Goal: Transaction & Acquisition: Purchase product/service

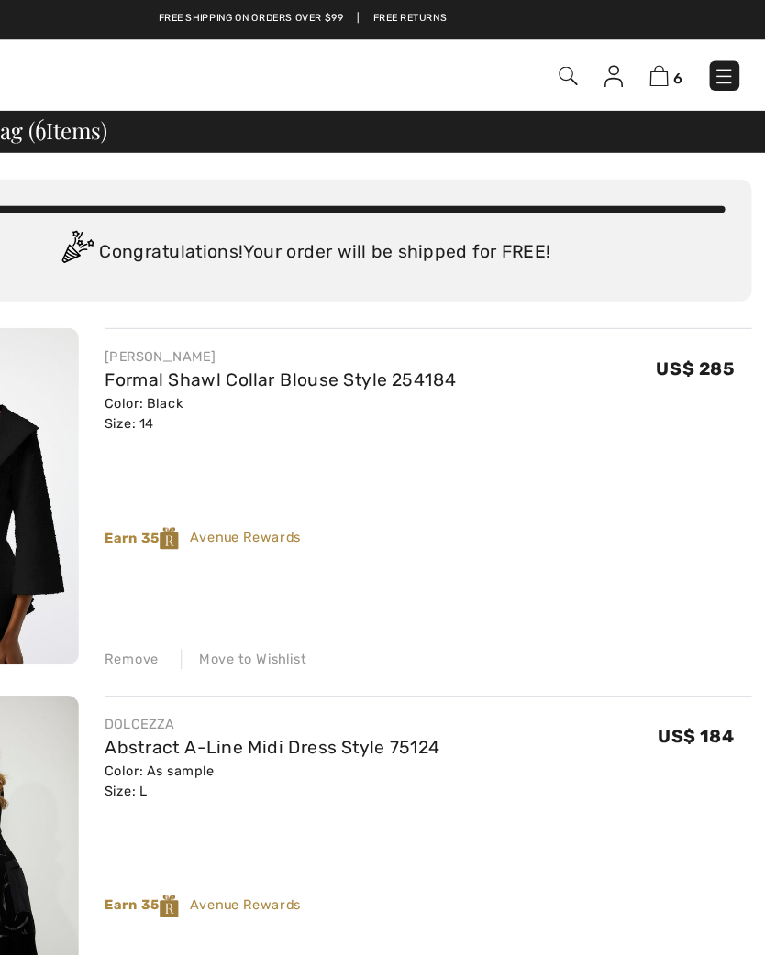
click at [632, 65] on img at bounding box center [640, 63] width 16 height 18
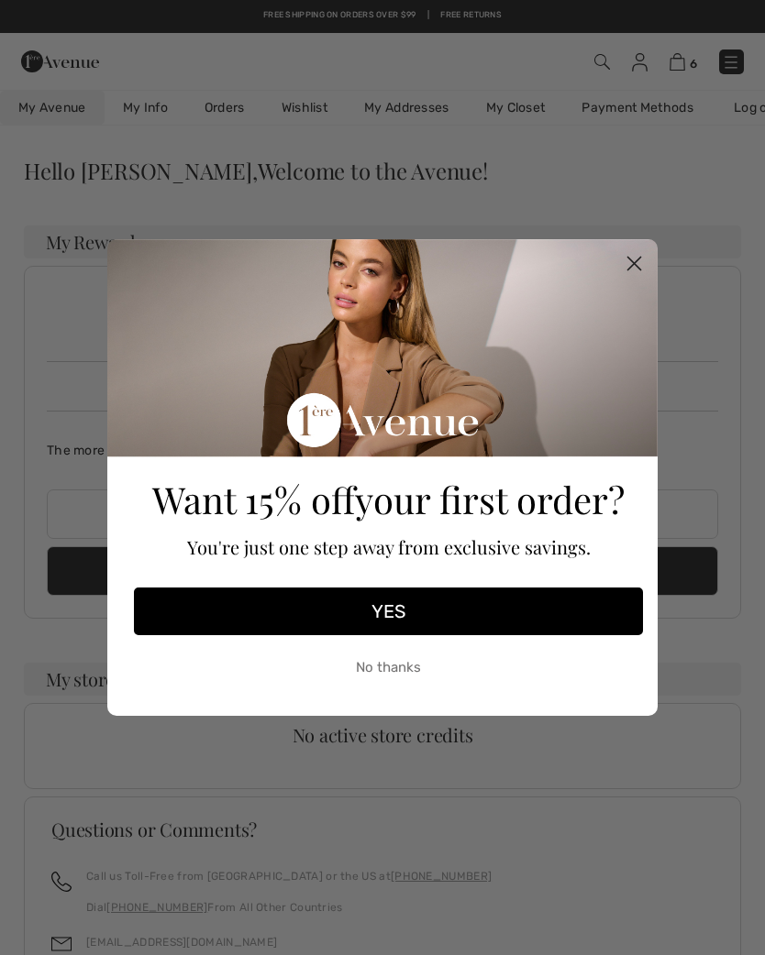
click at [636, 250] on circle "Close dialog" at bounding box center [634, 263] width 30 height 30
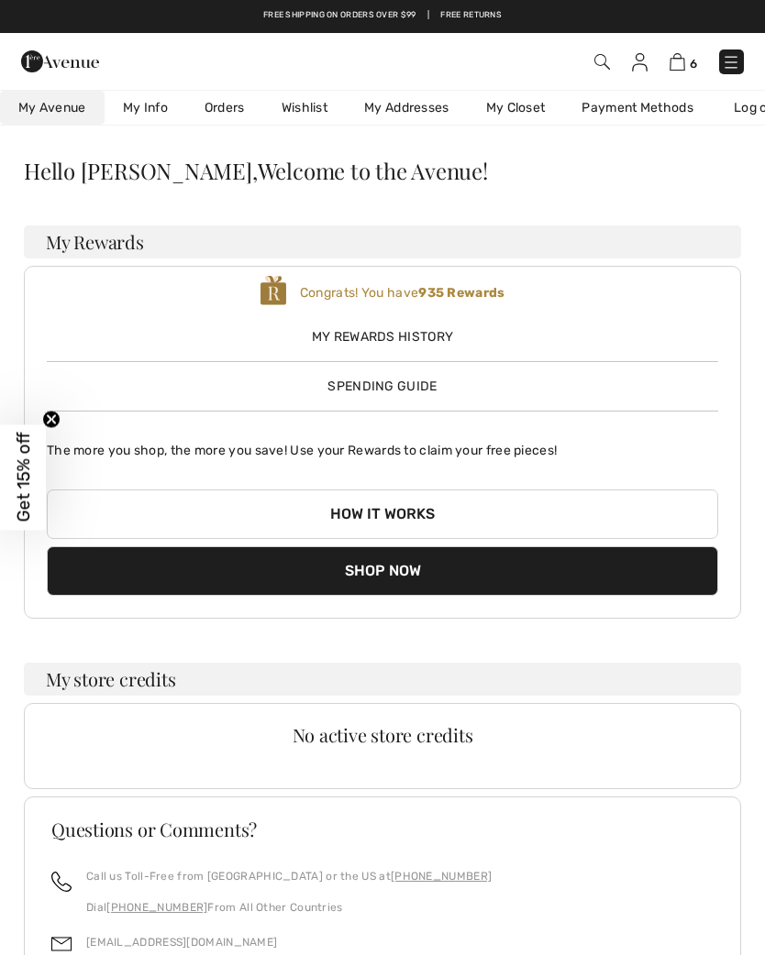
click at [454, 511] on button "How it works" at bounding box center [382, 515] width 671 height 50
click at [447, 385] on div "My Rewards History Spending Guide" at bounding box center [382, 354] width 671 height 83
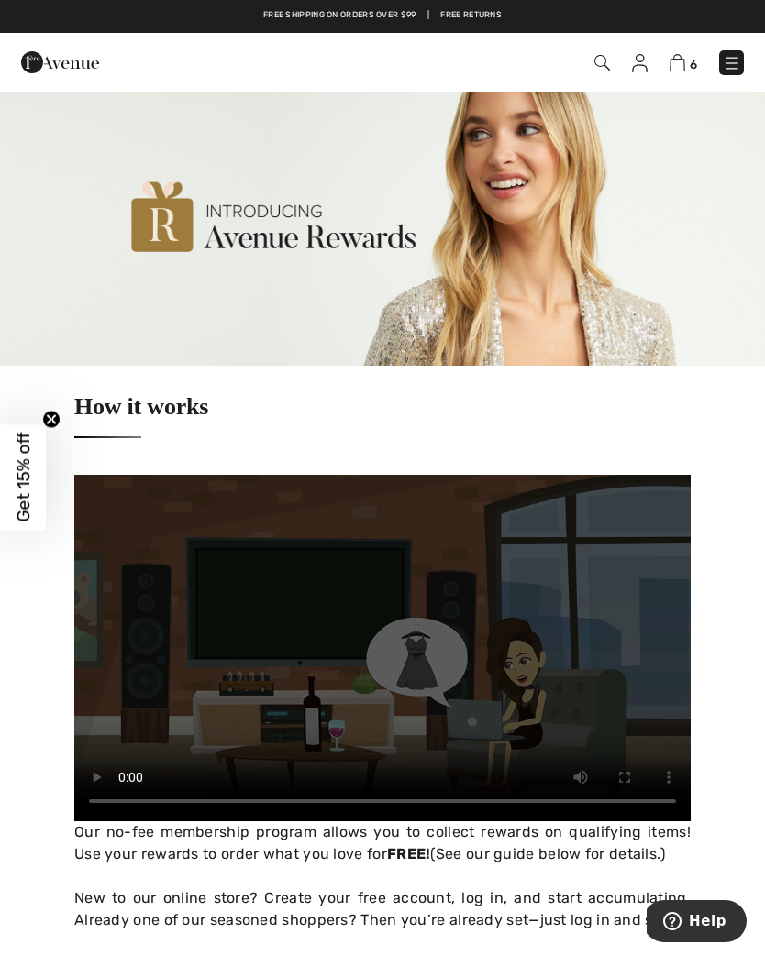
click at [684, 65] on img at bounding box center [677, 62] width 16 height 17
click at [685, 67] on img at bounding box center [677, 62] width 16 height 17
click at [669, 71] on link "6" at bounding box center [683, 62] width 28 height 22
click at [683, 67] on img at bounding box center [677, 62] width 16 height 17
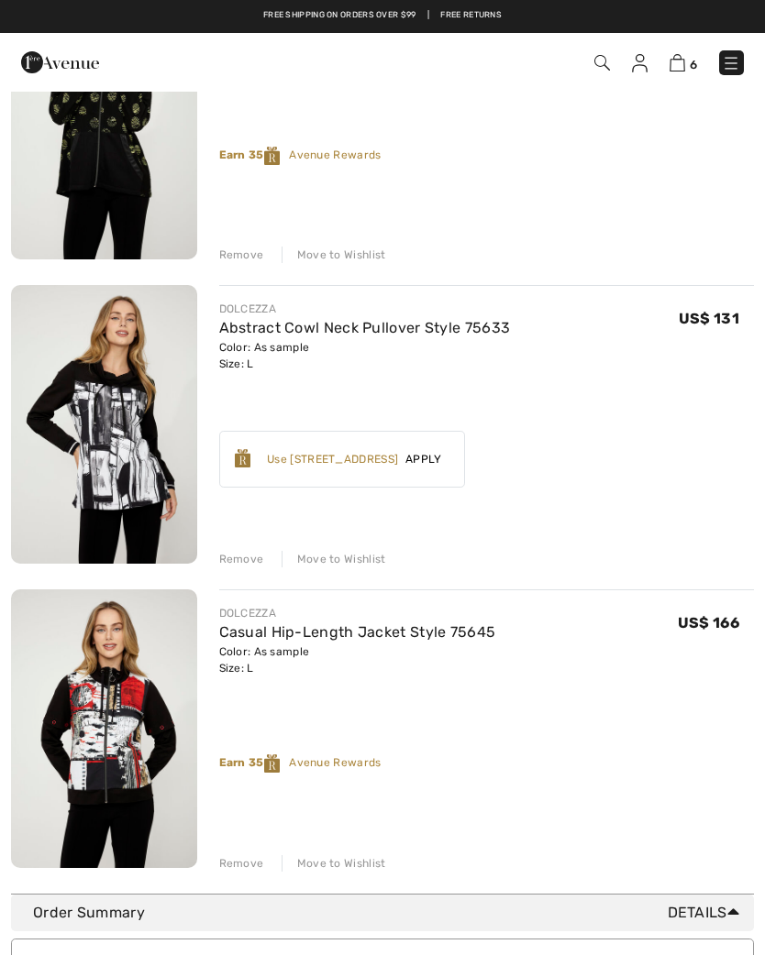
scroll to position [1171, 0]
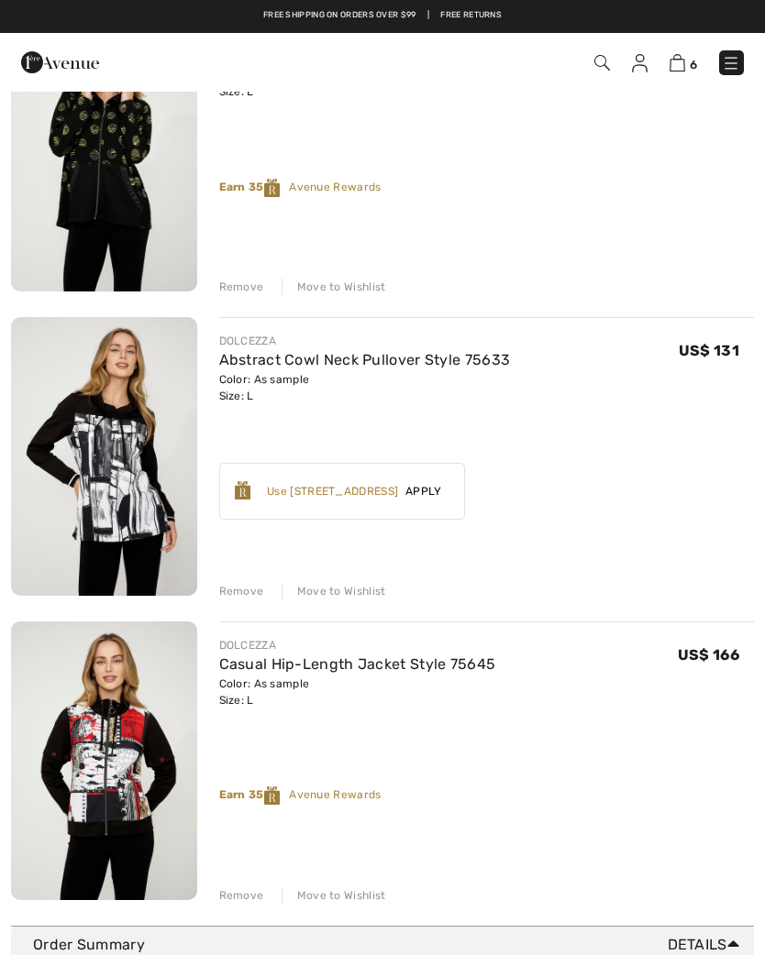
click at [248, 586] on div "Remove" at bounding box center [241, 591] width 45 height 17
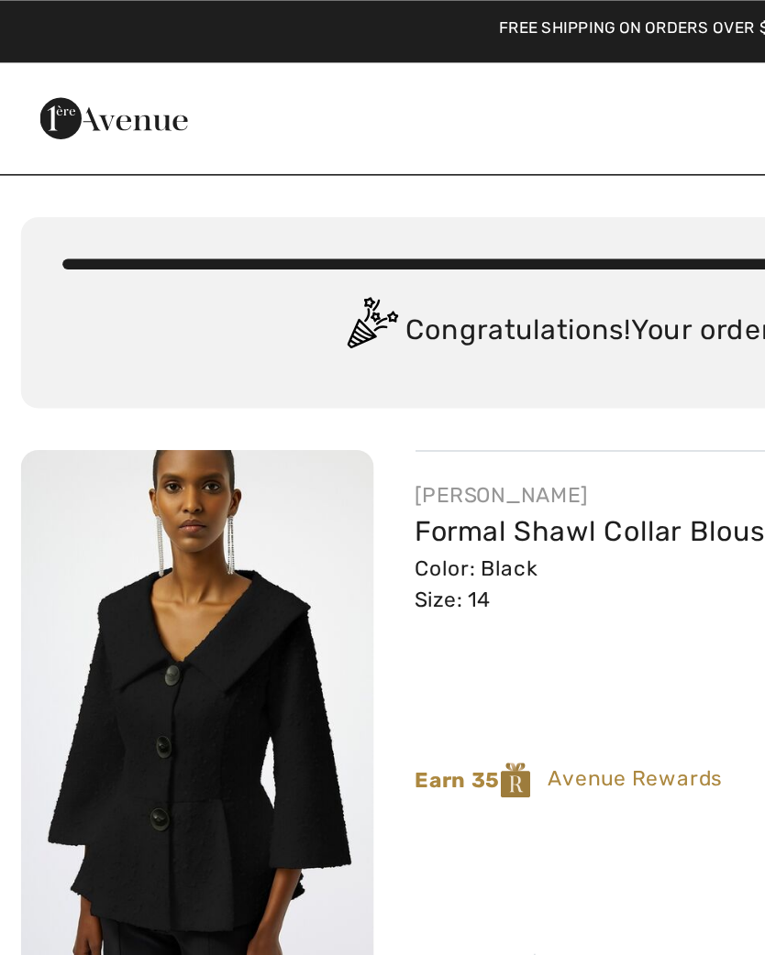
scroll to position [0, 0]
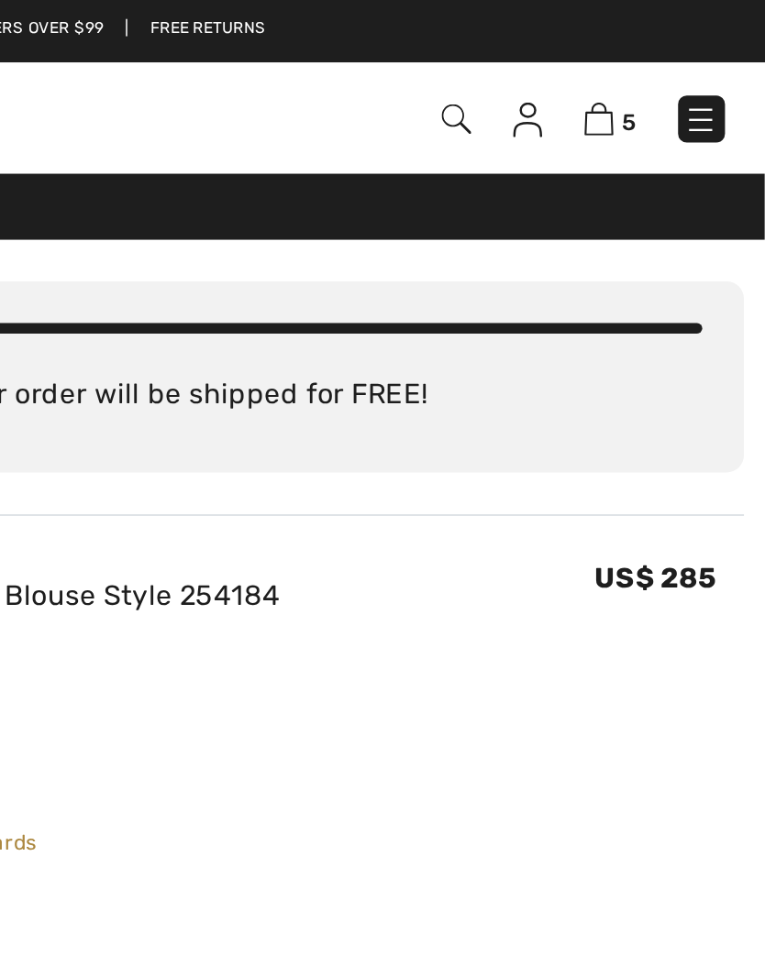
click at [722, 62] on img at bounding box center [731, 63] width 18 height 18
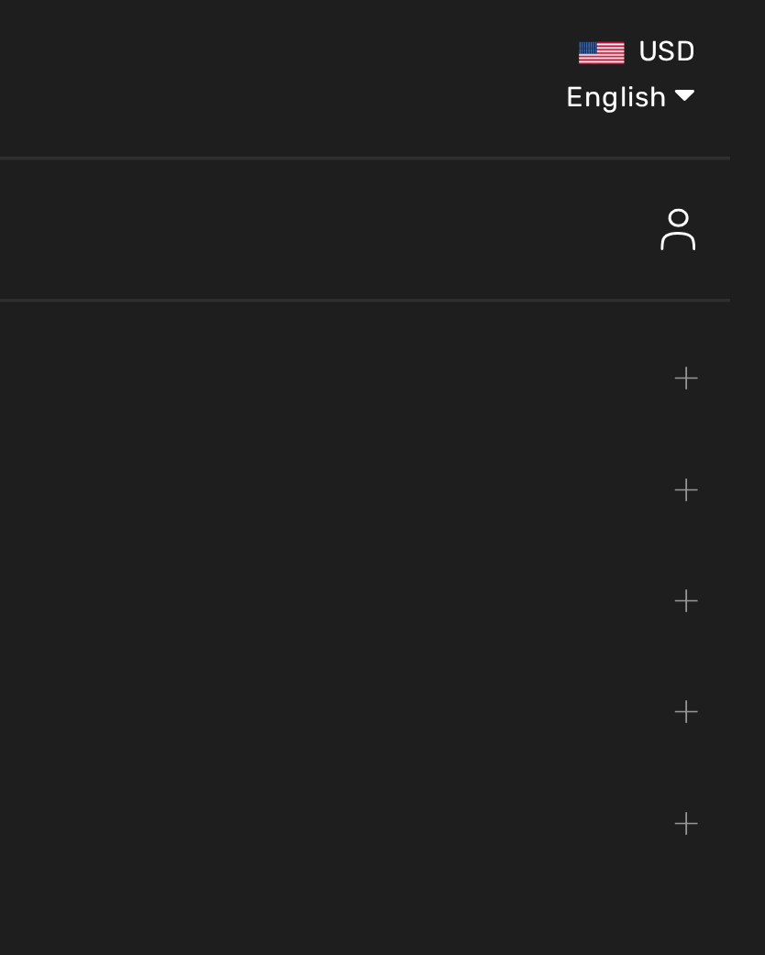
click at [212, 392] on link "Brands Open submenu" at bounding box center [382, 374] width 728 height 40
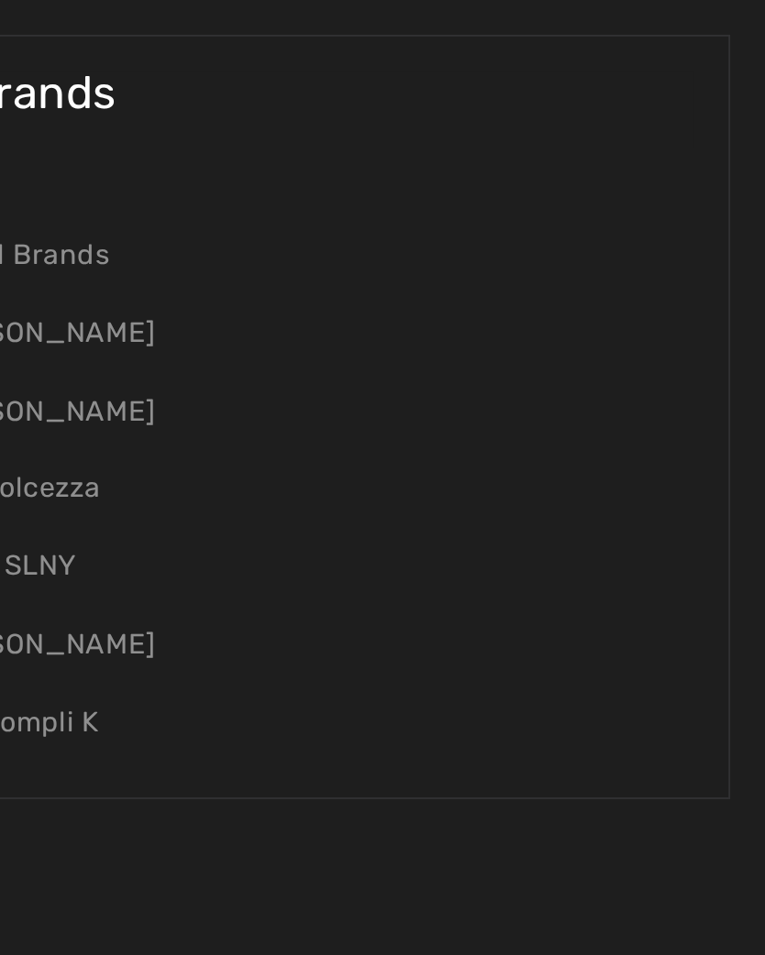
click at [53, 177] on link "[PERSON_NAME]" at bounding box center [383, 176] width 690 height 41
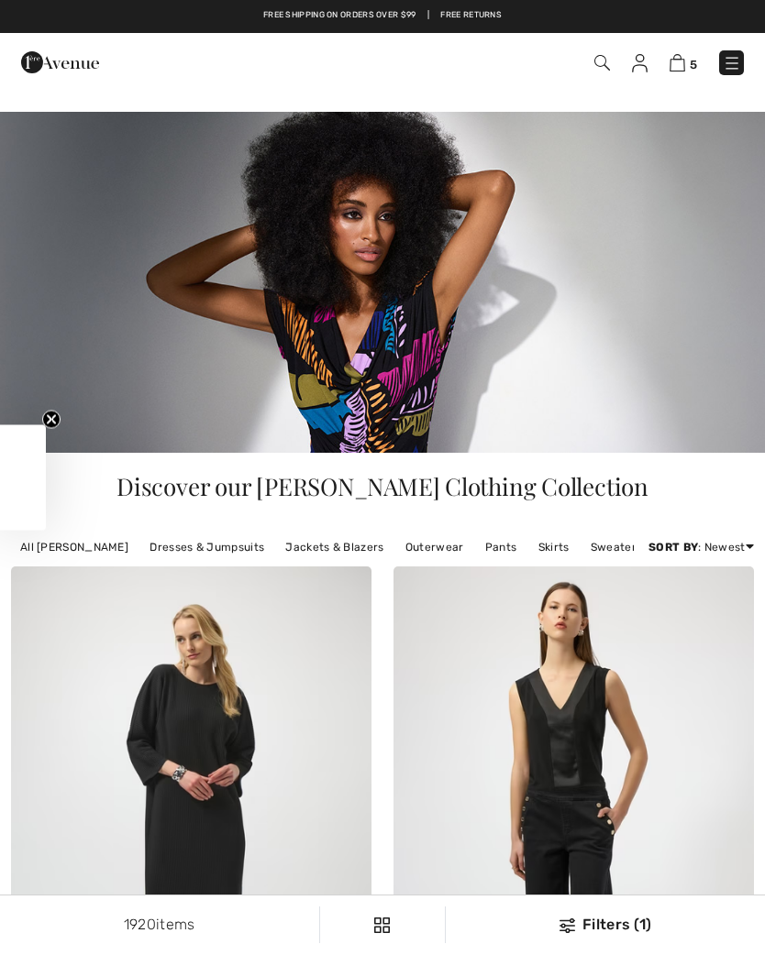
checkbox input "true"
click at [738, 56] on img at bounding box center [732, 63] width 18 height 18
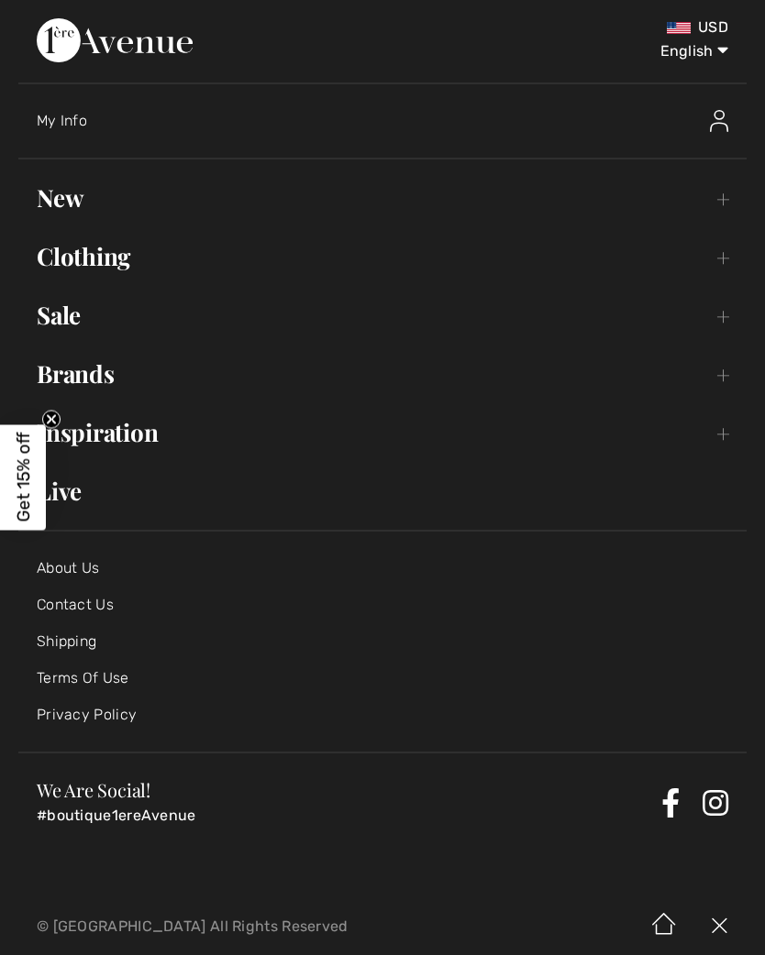
click at [111, 369] on link "Brands Open submenu" at bounding box center [382, 374] width 728 height 40
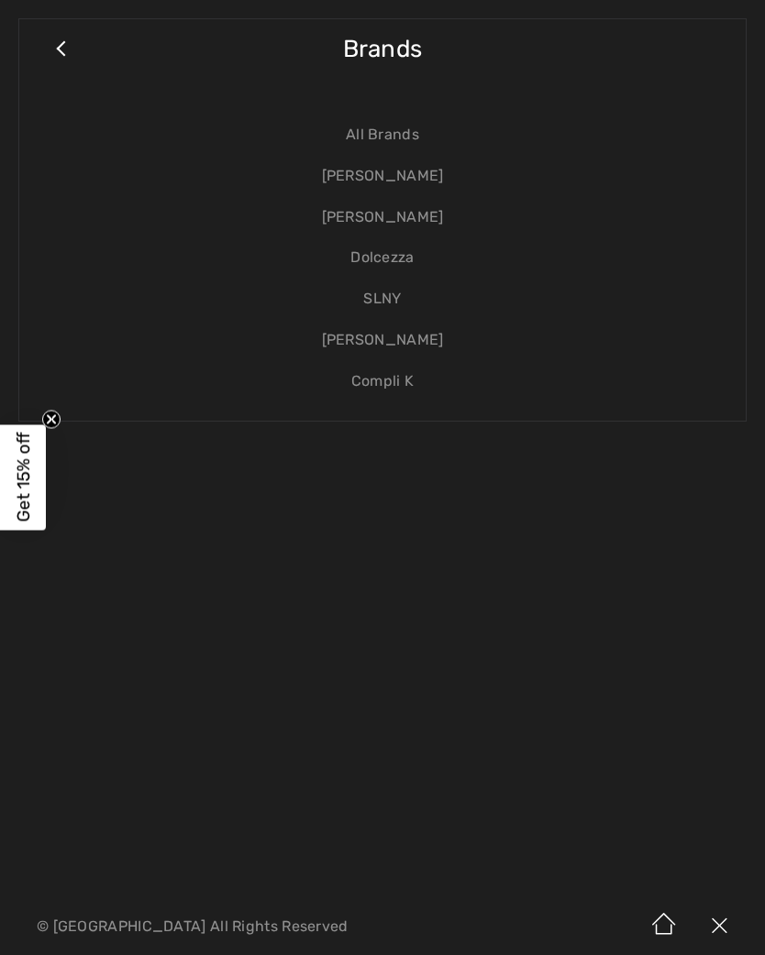
click at [395, 219] on link "[PERSON_NAME]" at bounding box center [383, 217] width 690 height 41
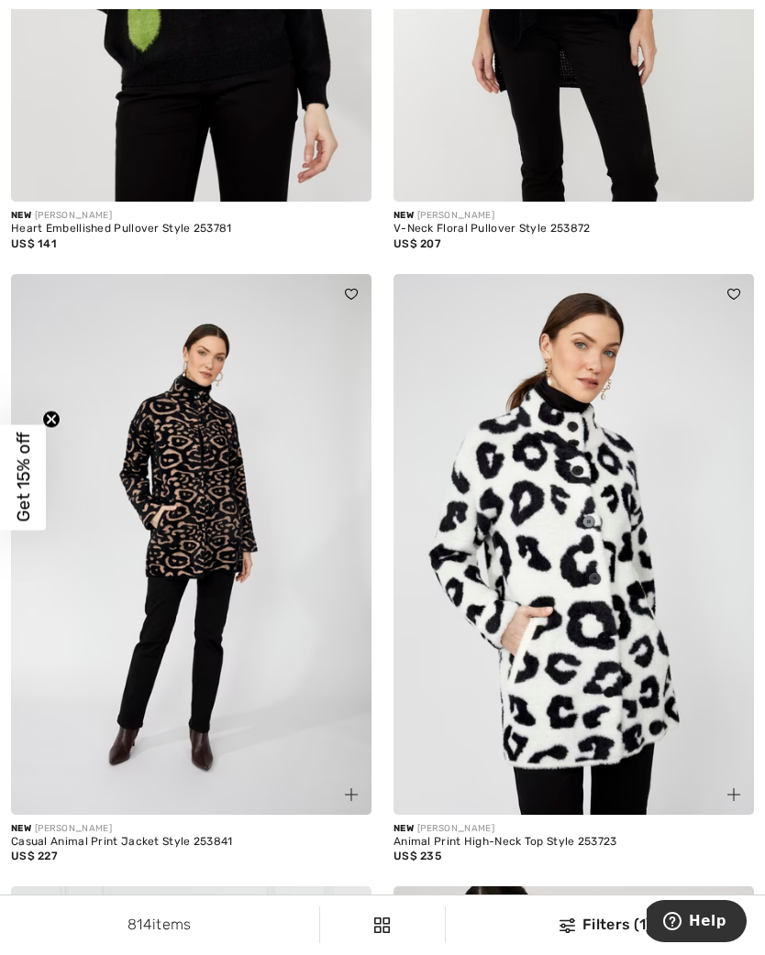
scroll to position [1000, 0]
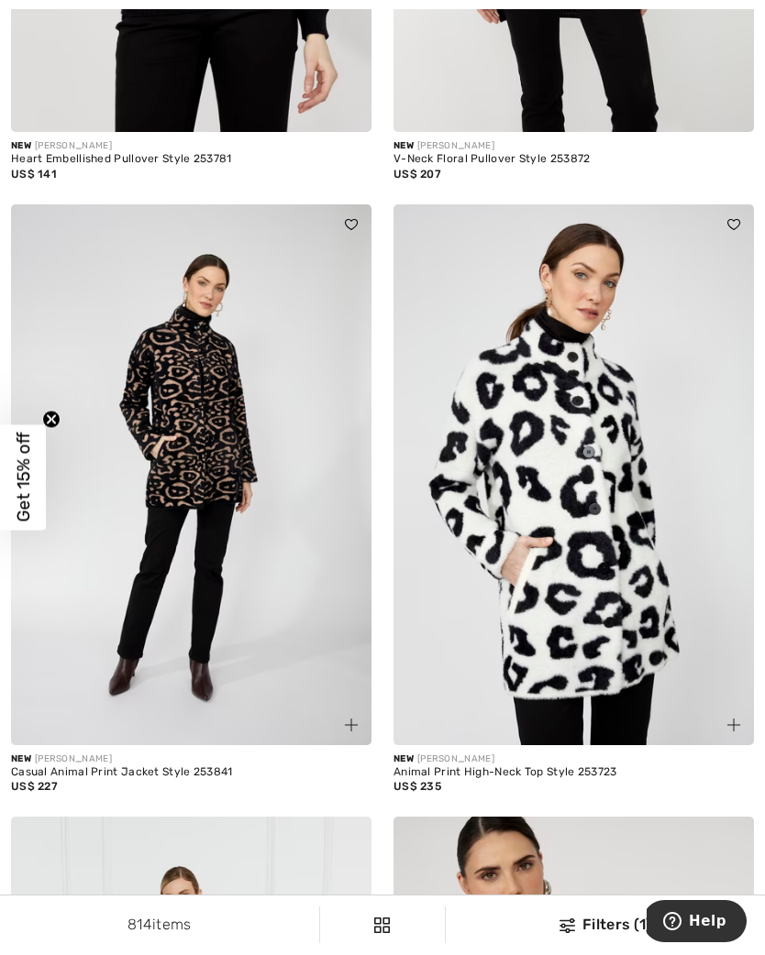
click at [267, 619] on img at bounding box center [191, 474] width 360 height 541
click at [171, 778] on div "US$ 227" at bounding box center [191, 786] width 360 height 17
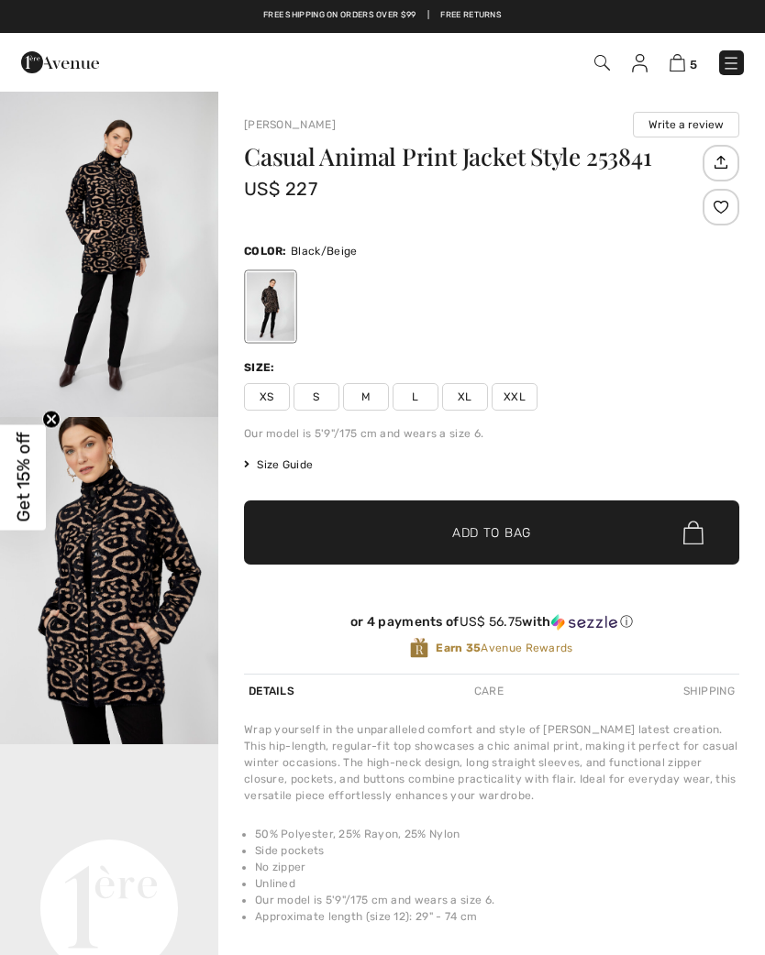
checkbox input "true"
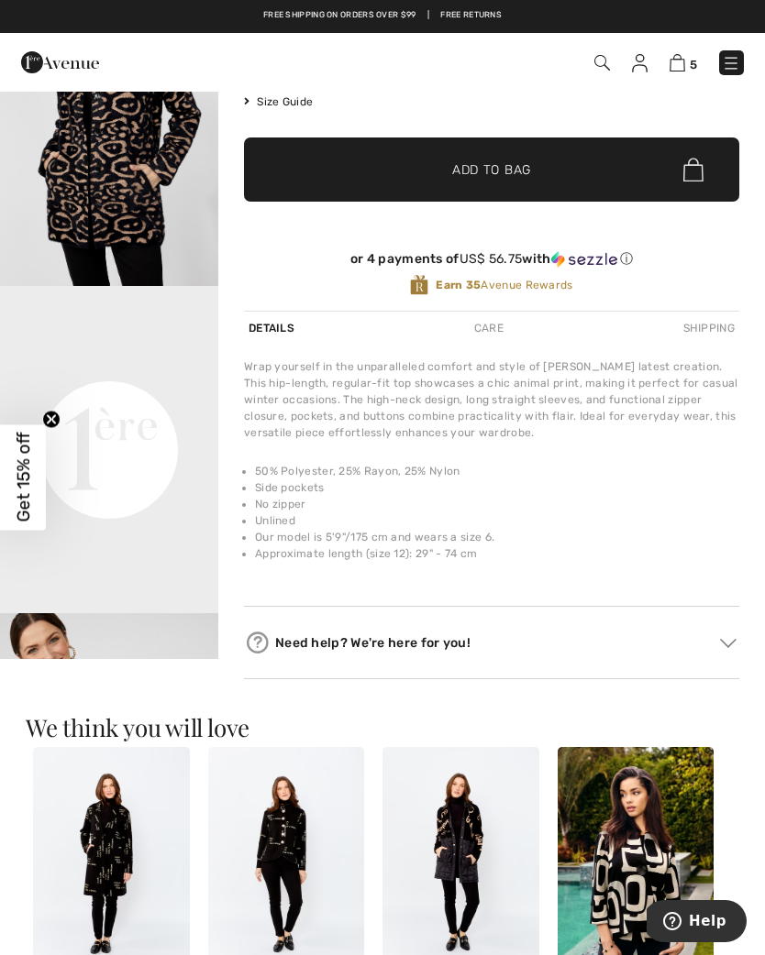
scroll to position [101, 0]
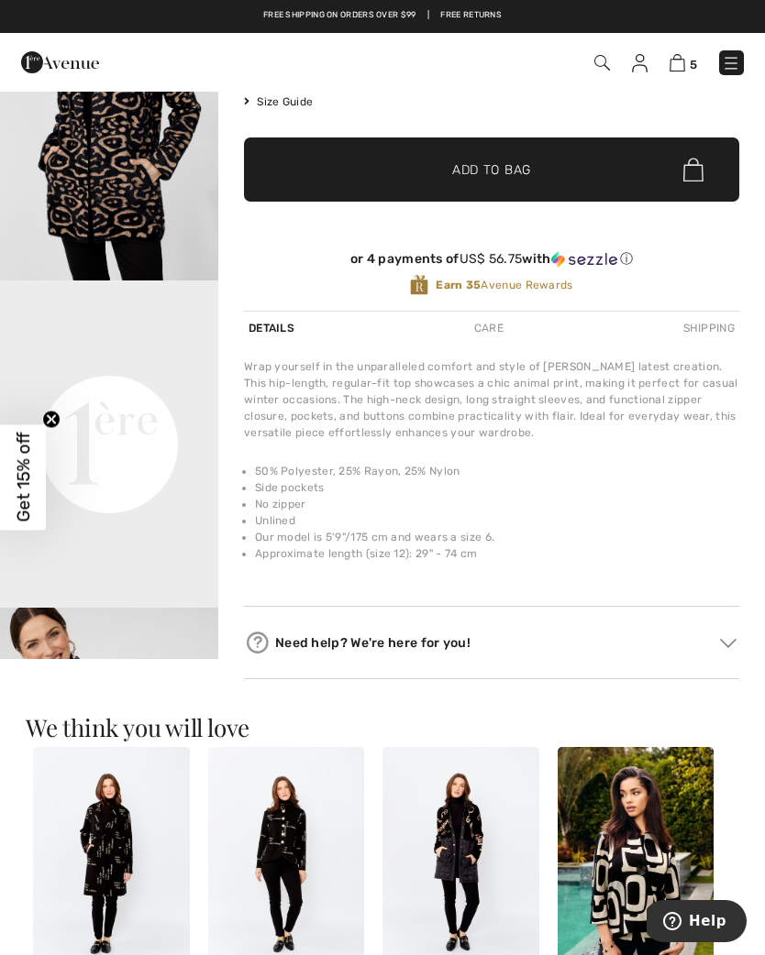
click at [180, 390] on video "Your browser does not support the video tag." at bounding box center [109, 335] width 218 height 109
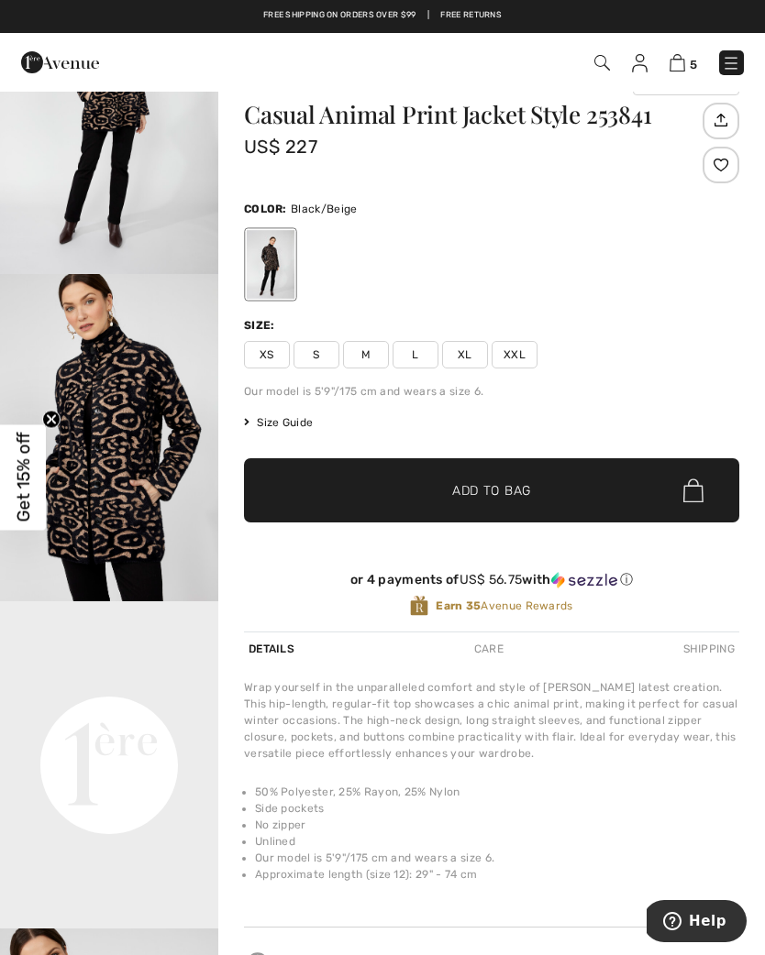
scroll to position [0, 0]
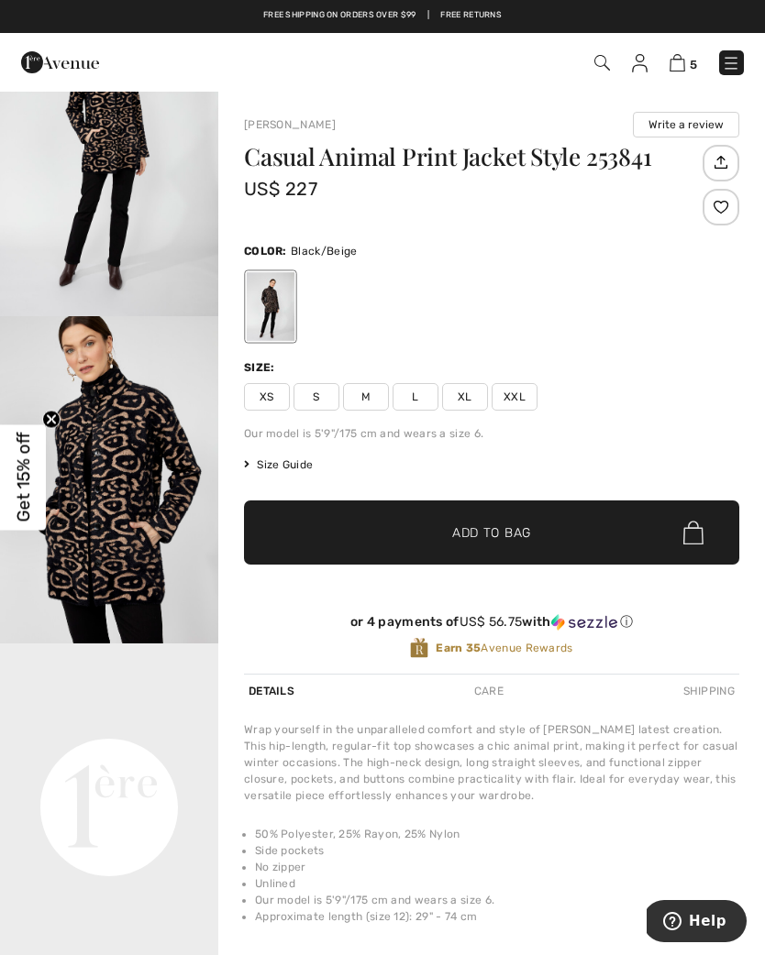
click at [683, 61] on img at bounding box center [677, 62] width 16 height 17
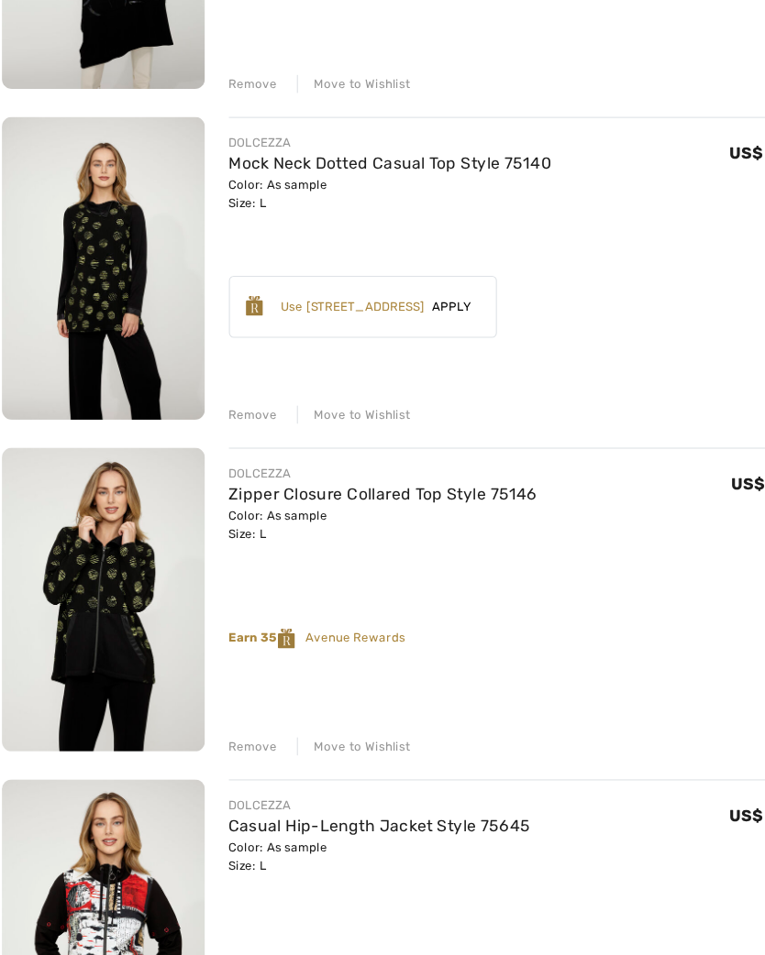
scroll to position [719, 0]
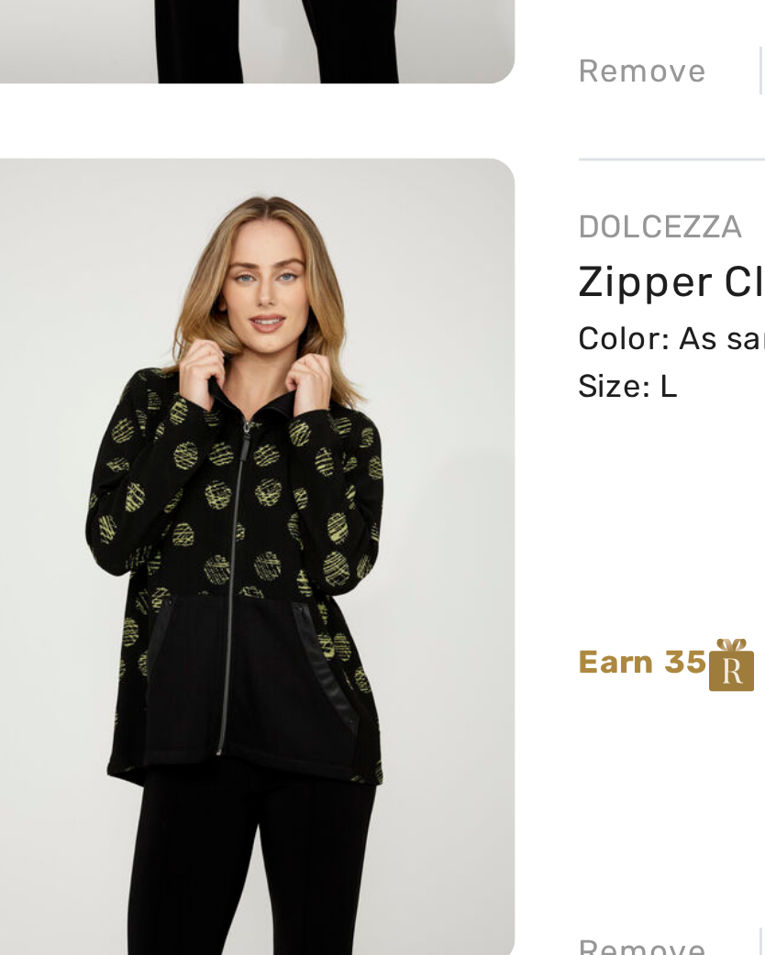
click at [124, 465] on img at bounding box center [104, 604] width 186 height 279
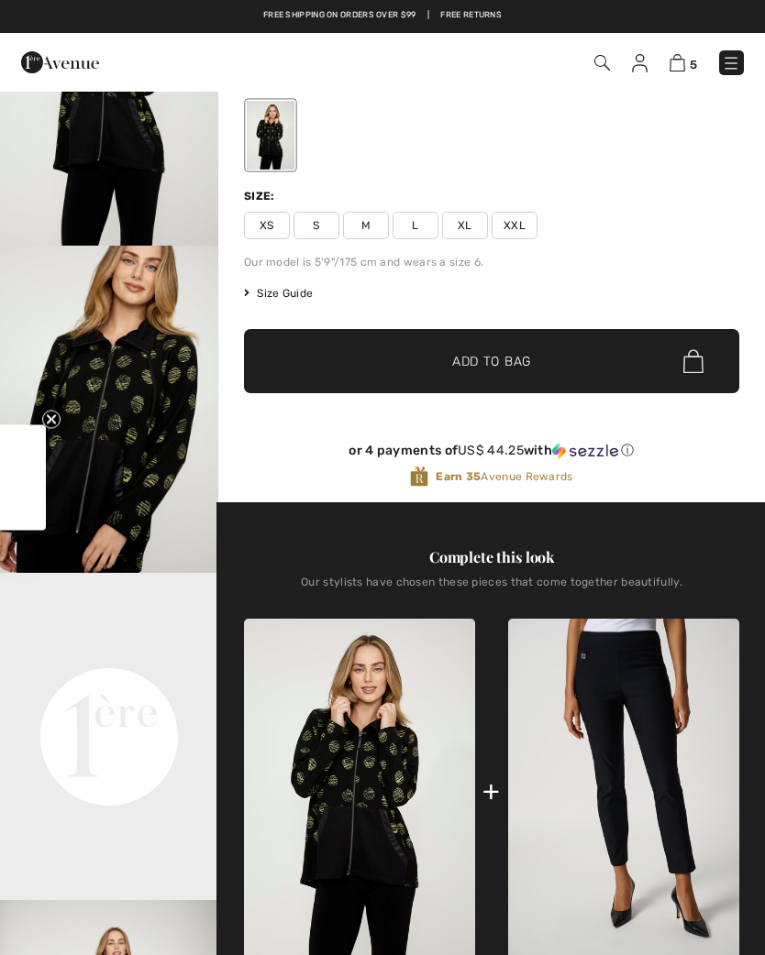
checkbox input "true"
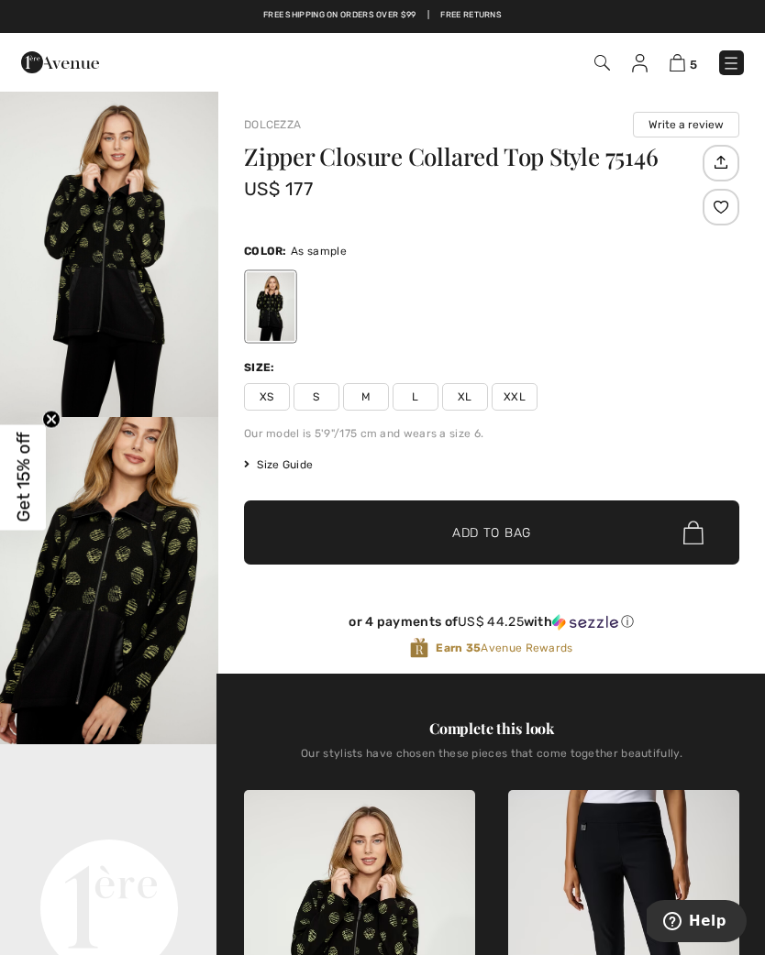
click at [685, 72] on img at bounding box center [677, 62] width 16 height 17
click at [678, 71] on img at bounding box center [677, 62] width 16 height 17
click at [680, 62] on img at bounding box center [677, 62] width 16 height 17
click at [683, 56] on img at bounding box center [677, 62] width 16 height 17
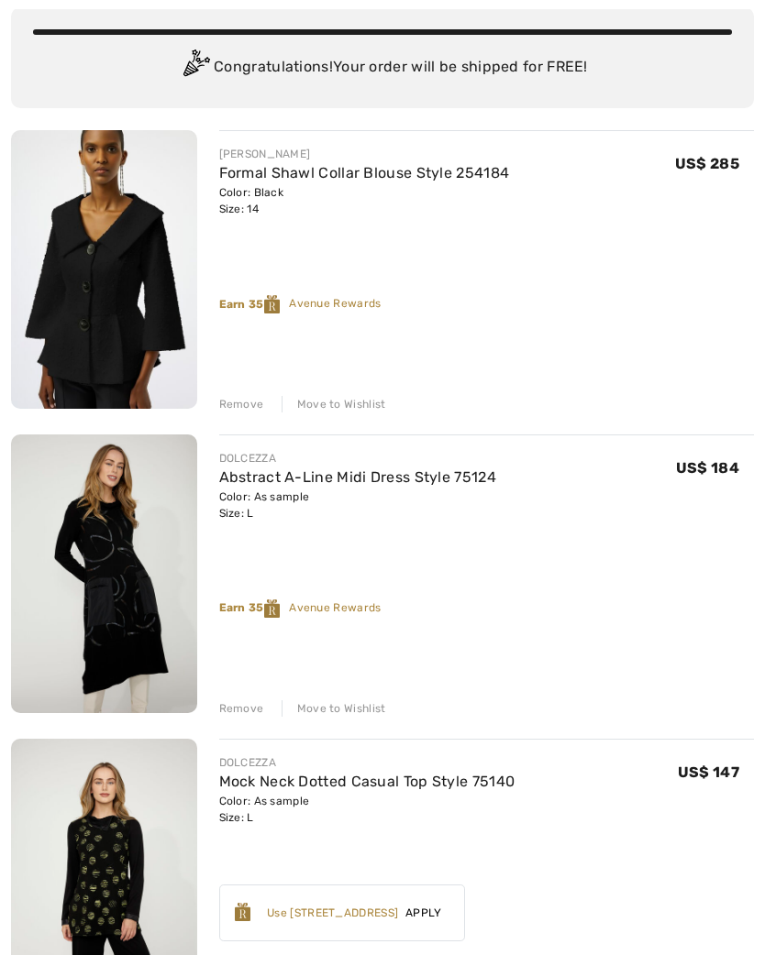
scroll to position [143, 0]
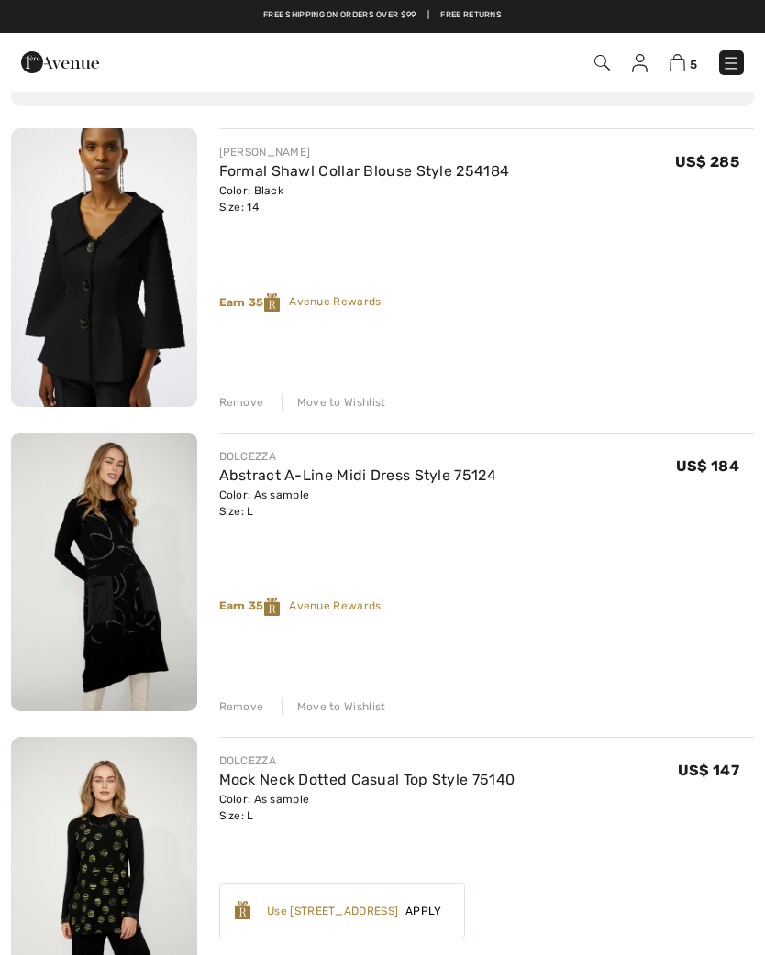
click at [227, 710] on div "Remove" at bounding box center [241, 707] width 45 height 17
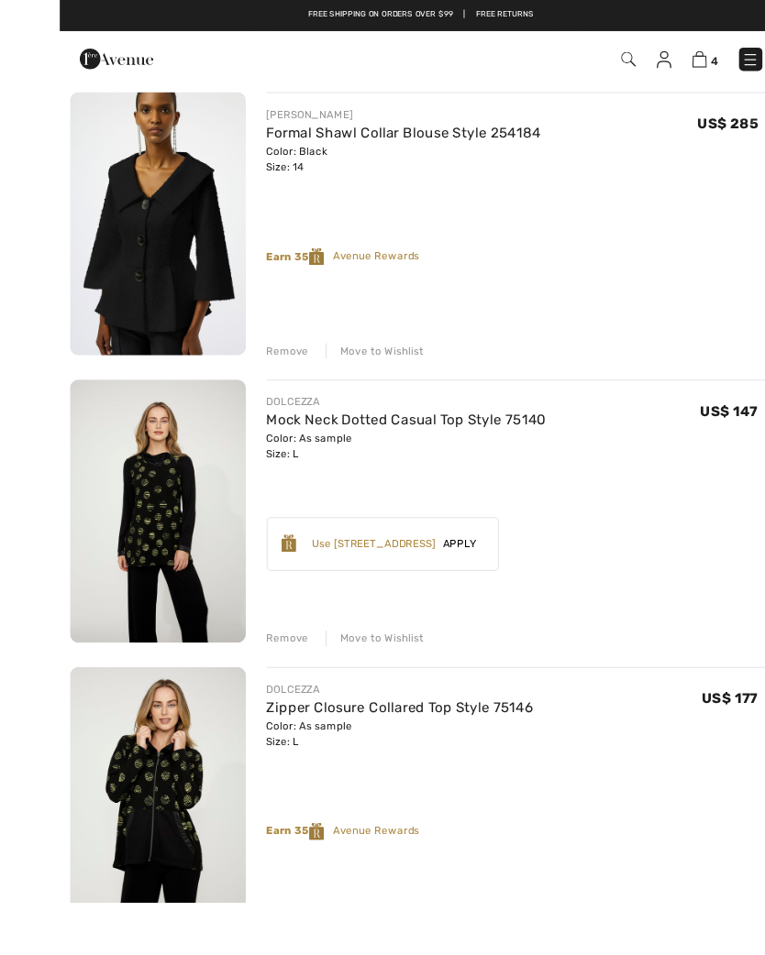
scroll to position [208, 0]
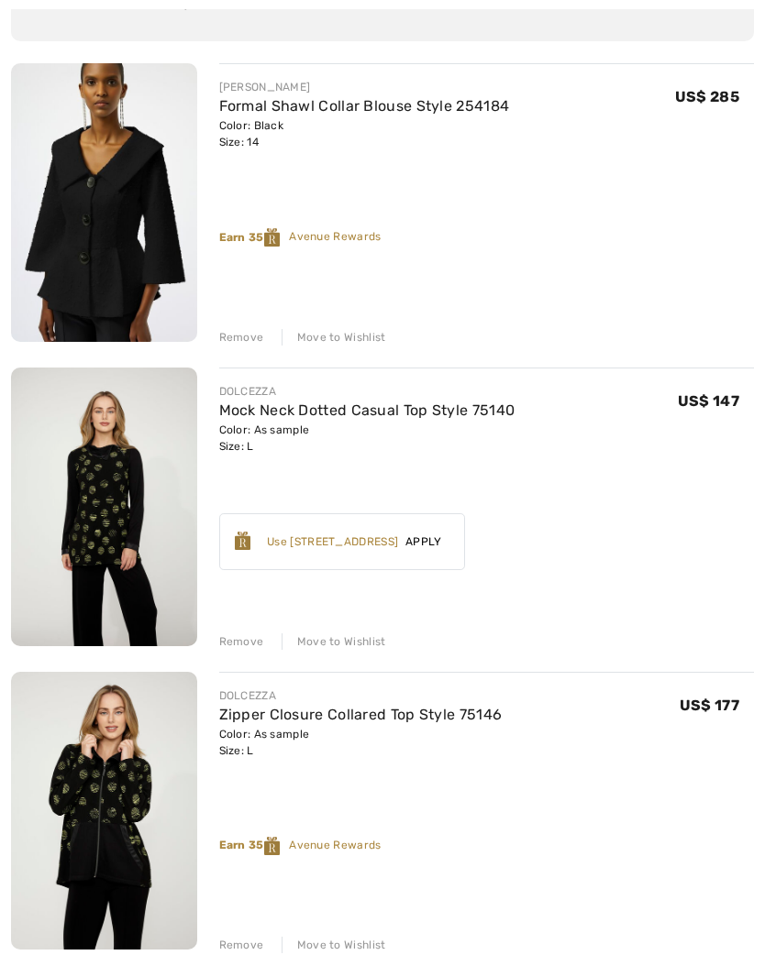
click at [248, 645] on div "Remove" at bounding box center [241, 642] width 45 height 17
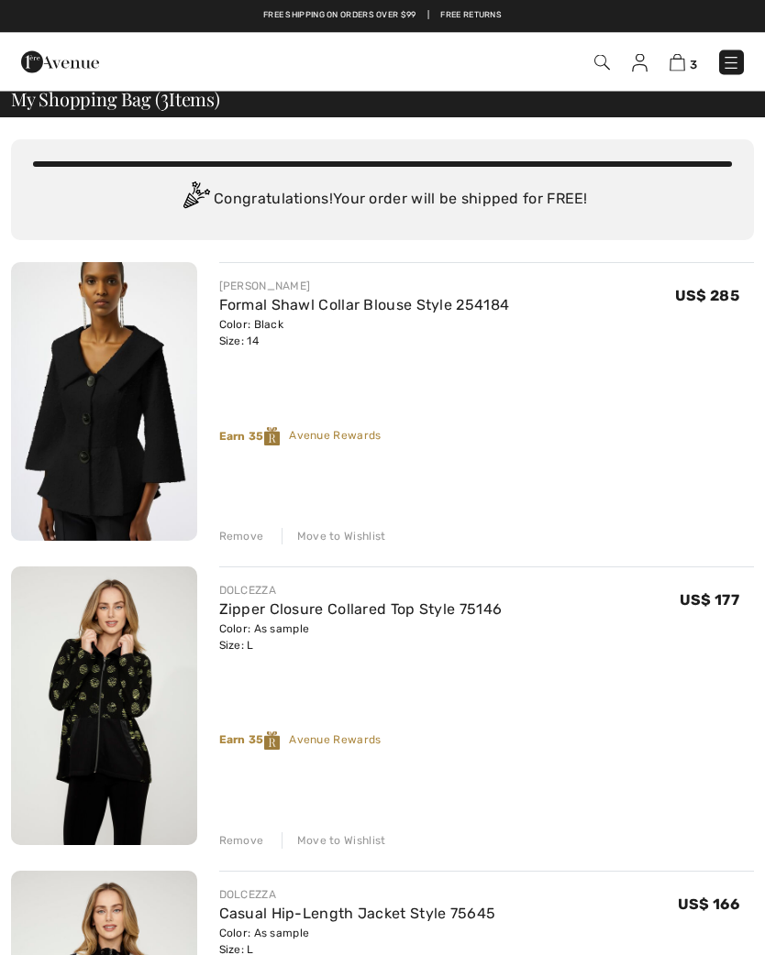
scroll to position [0, 0]
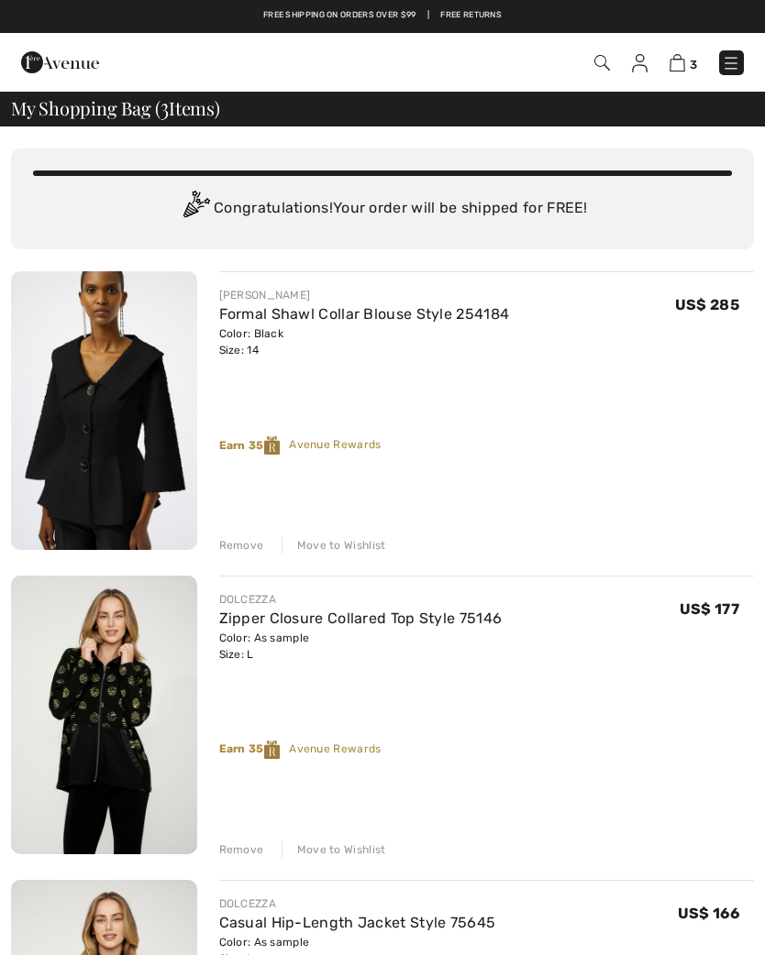
click at [251, 546] on div "Remove" at bounding box center [241, 545] width 45 height 17
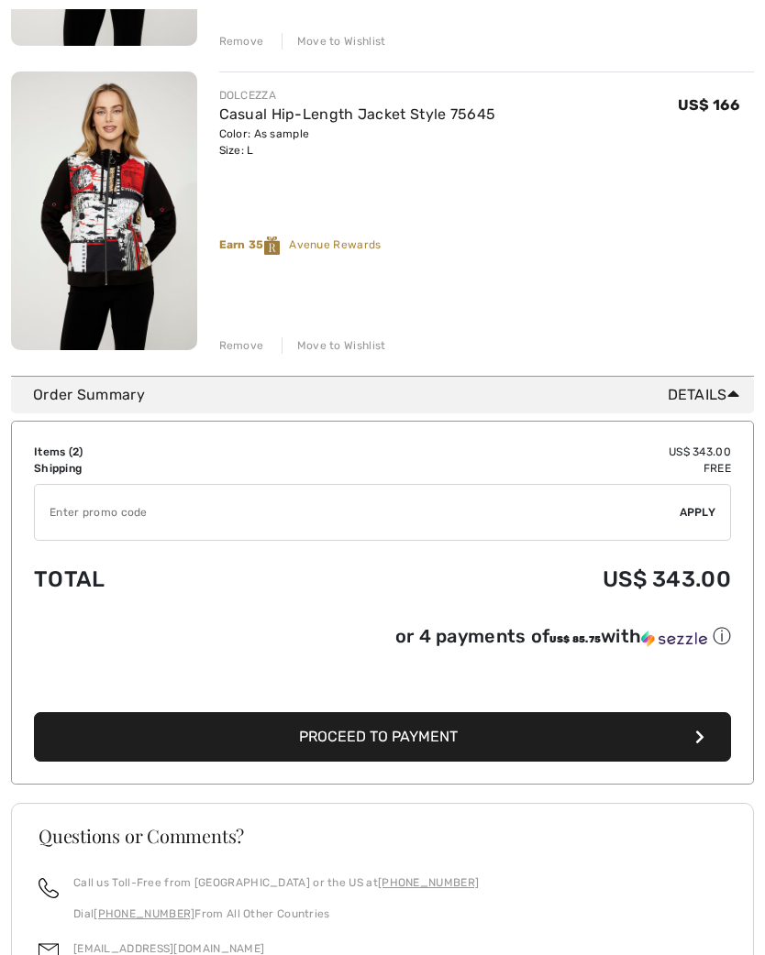
scroll to position [506, 0]
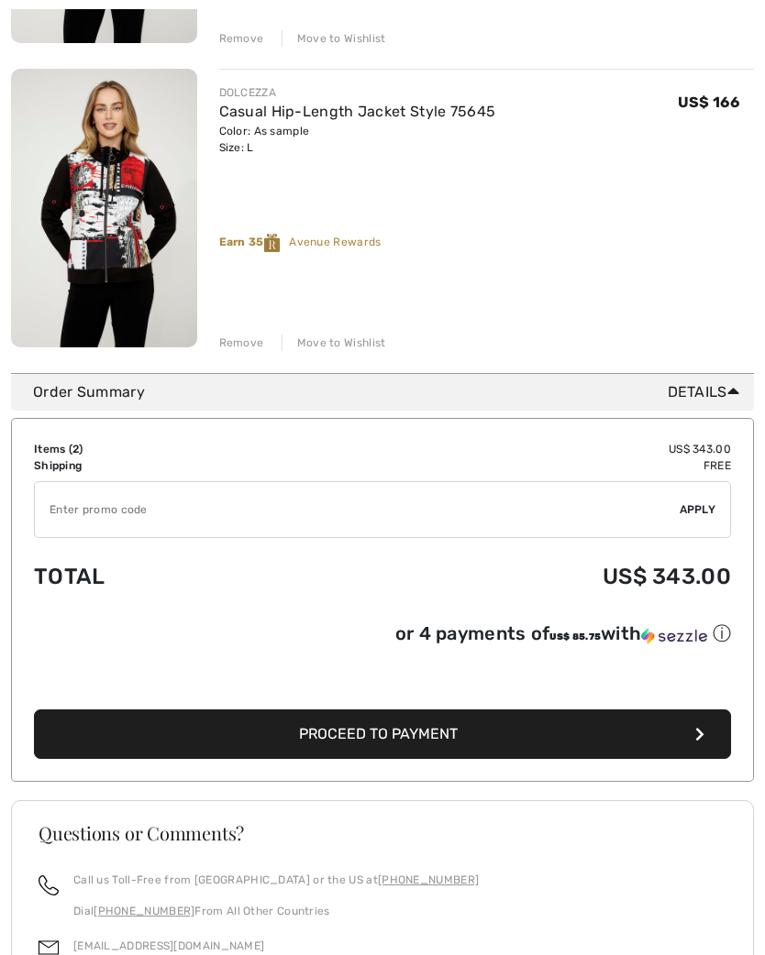
click at [460, 741] on button "Proceed to Payment" at bounding box center [382, 736] width 697 height 50
